Goal: Task Accomplishment & Management: Complete application form

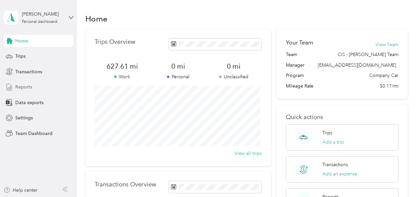
click at [22, 88] on span "Reports" at bounding box center [23, 87] width 17 height 7
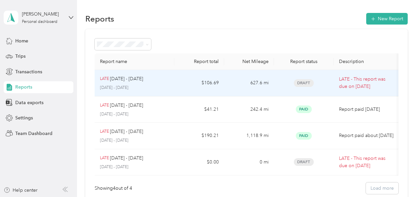
click at [197, 86] on td "$106.69" at bounding box center [199, 83] width 50 height 27
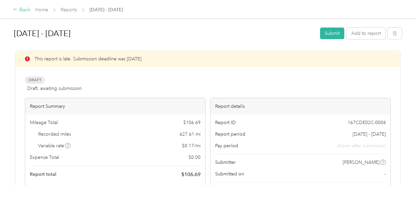
click at [18, 12] on div "Back" at bounding box center [21, 10] width 17 height 8
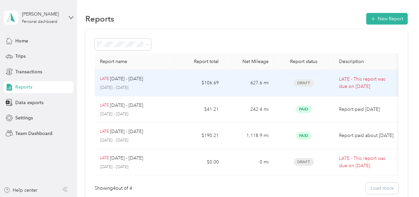
click at [177, 81] on td "$106.69" at bounding box center [199, 83] width 50 height 27
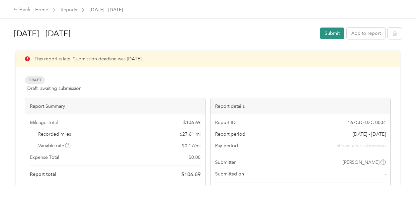
click at [330, 33] on button "Submit" at bounding box center [332, 34] width 24 height 12
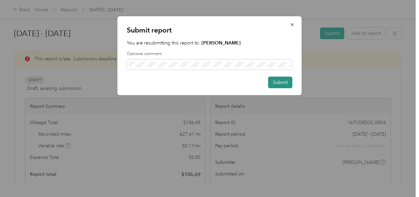
click at [280, 86] on button "Submit" at bounding box center [280, 83] width 24 height 12
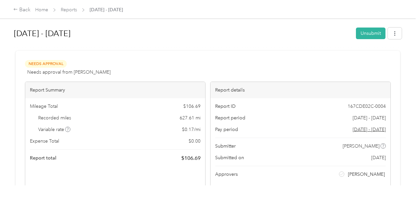
click at [27, 5] on div "Back Home Reports [DATE] - [DATE]" at bounding box center [209, 9] width 419 height 19
click at [24, 11] on div "Back" at bounding box center [21, 10] width 17 height 8
